Goal: Task Accomplishment & Management: Use online tool/utility

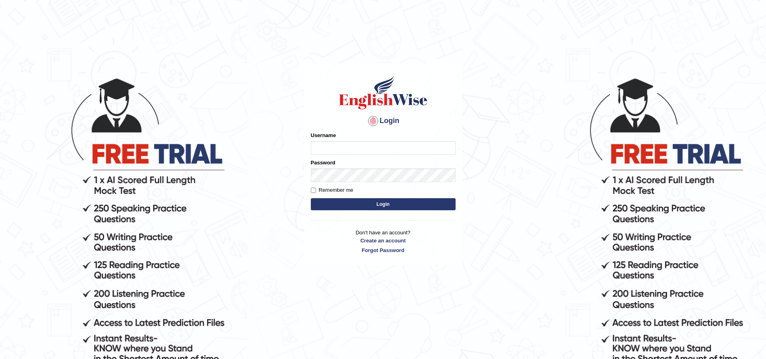
type input "sprajapati"
click at [386, 199] on button "Login" at bounding box center [383, 204] width 145 height 12
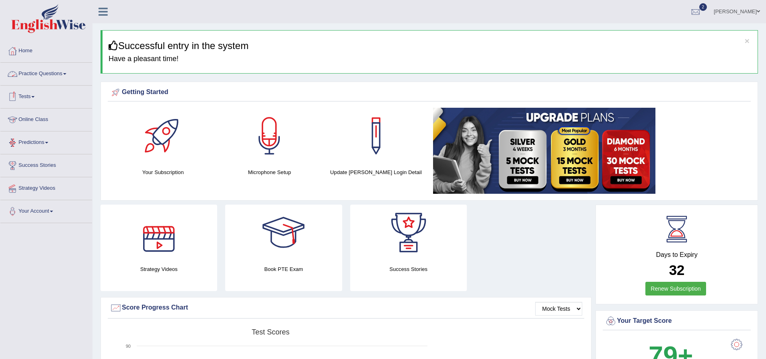
click at [39, 121] on link "Online Class" at bounding box center [46, 119] width 92 height 20
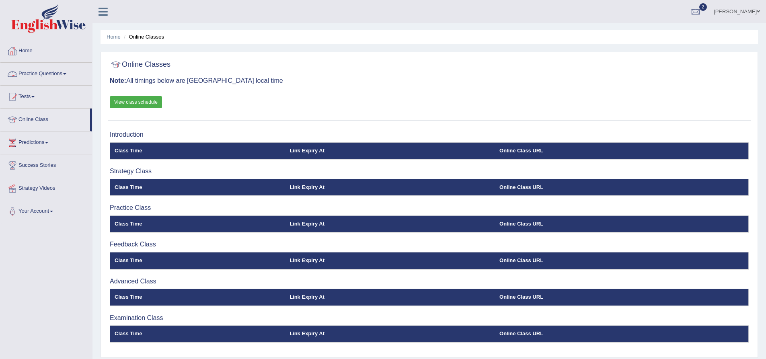
click at [29, 49] on link "Home" at bounding box center [46, 50] width 92 height 20
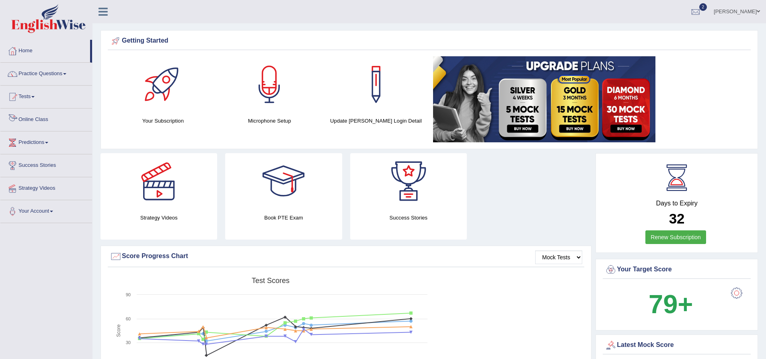
click at [35, 96] on span at bounding box center [32, 97] width 3 height 2
click at [59, 113] on link "Take Practice Sectional Test" at bounding box center [52, 115] width 75 height 14
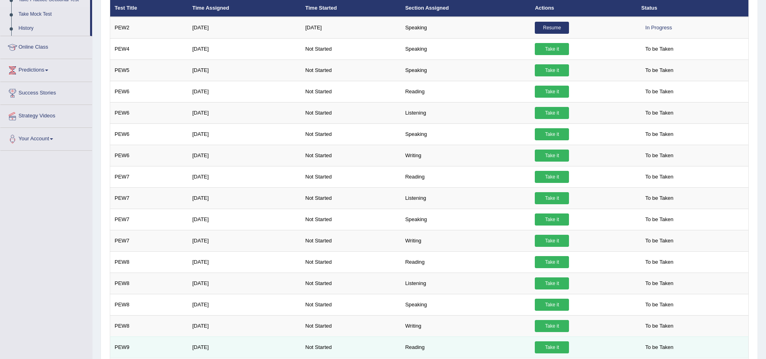
scroll to position [109, 0]
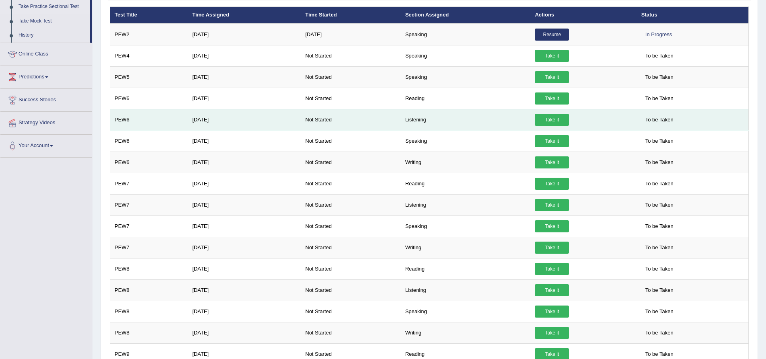
click at [554, 119] on link "Take it" at bounding box center [552, 120] width 34 height 12
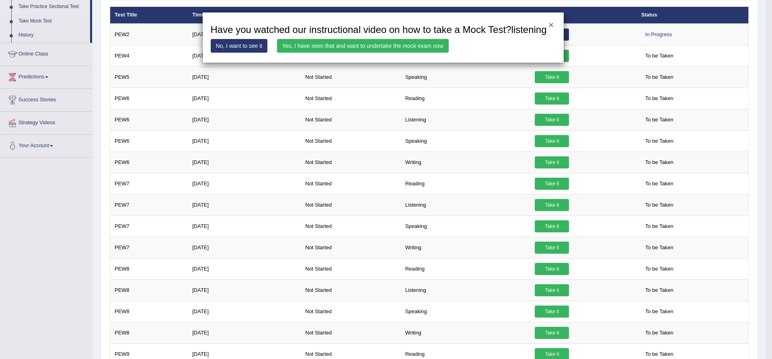
click at [550, 25] on button "×" at bounding box center [550, 25] width 5 height 8
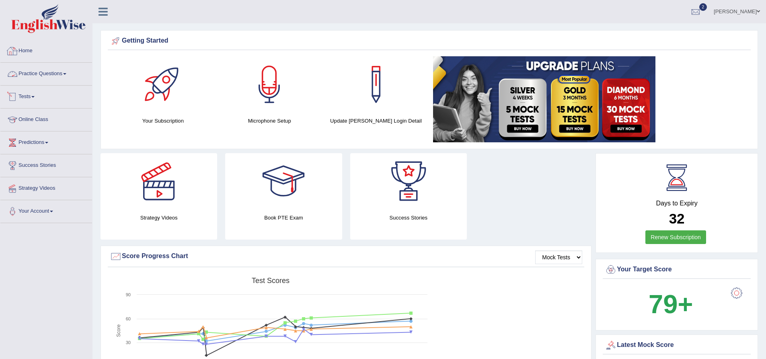
click at [42, 74] on link "Practice Questions" at bounding box center [46, 73] width 92 height 20
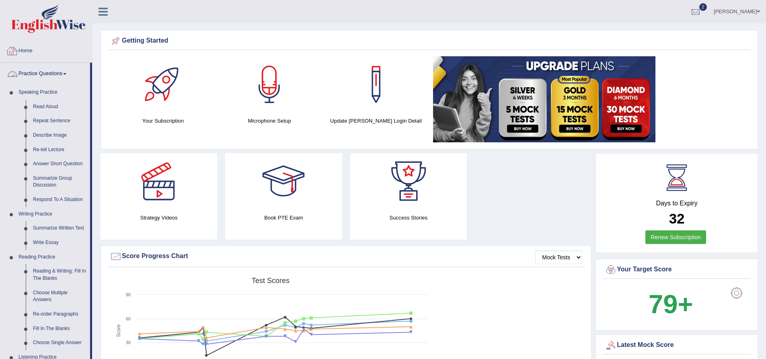
click at [49, 72] on link "Practice Questions" at bounding box center [45, 73] width 90 height 20
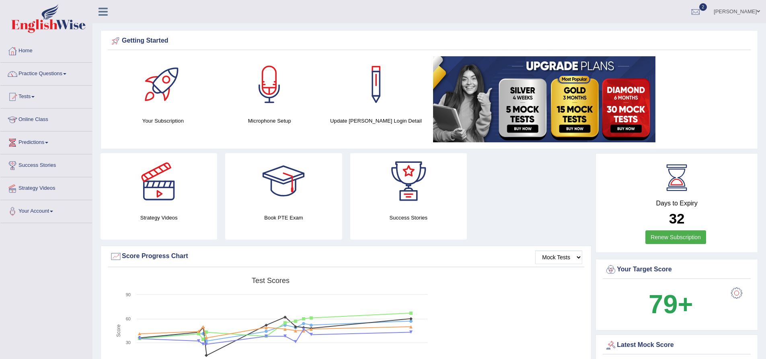
click at [36, 95] on link "Tests" at bounding box center [46, 96] width 92 height 20
click at [41, 111] on link "Take Practice Sectional Test" at bounding box center [52, 115] width 75 height 14
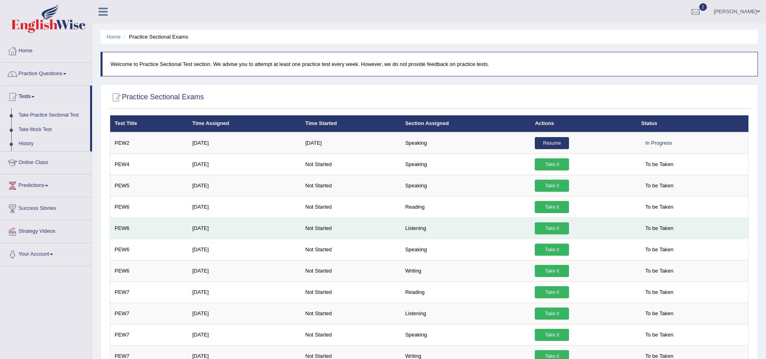
click at [550, 230] on link "Take it" at bounding box center [552, 228] width 34 height 12
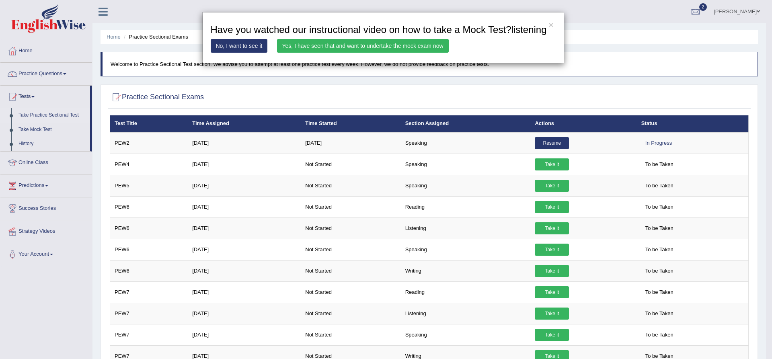
click at [357, 53] on link "Yes, I have seen that and want to undertake the mock exam now" at bounding box center [363, 46] width 172 height 14
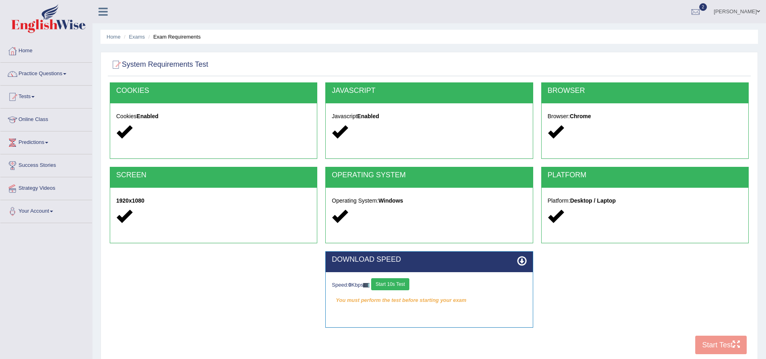
click at [396, 285] on button "Start 10s Test" at bounding box center [390, 284] width 38 height 12
click at [716, 344] on button "Start Test" at bounding box center [720, 345] width 51 height 18
